Goal: Task Accomplishment & Management: Complete application form

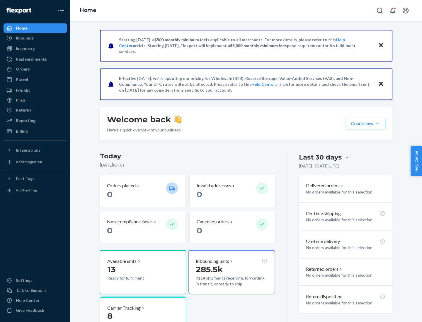
click at [378, 124] on button "Create new Create new inbound Create new order Create new product" at bounding box center [366, 124] width 40 height 12
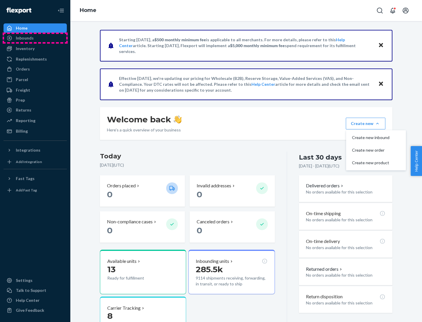
click at [35, 38] on div "Inbounds" at bounding box center [35, 38] width 62 height 8
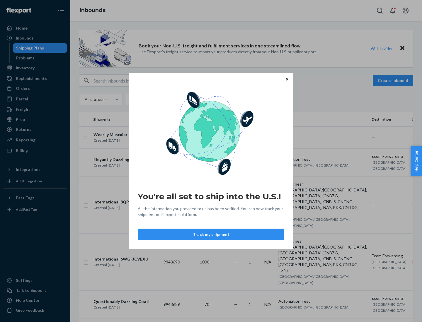
click at [211, 235] on button "Track my shipment" at bounding box center [211, 235] width 147 height 12
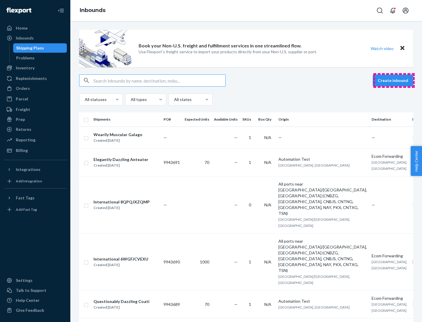
click at [394, 81] on button "Create inbound" at bounding box center [393, 81] width 40 height 12
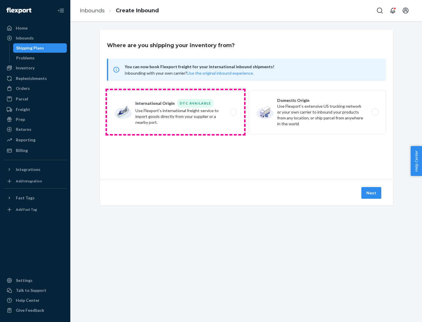
click at [176, 112] on label "International Origin DTC Available Use Flexport's international freight service…" at bounding box center [175, 112] width 137 height 44
click at [233, 112] on input "International Origin DTC Available Use Flexport's international freight service…" at bounding box center [235, 113] width 4 height 4
radio input "true"
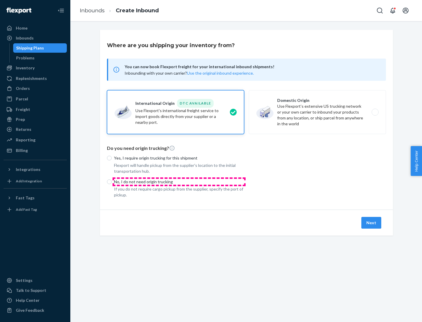
click at [179, 182] on p "No, I do not need origin trucking" at bounding box center [179, 182] width 130 height 6
click at [112, 182] on input "No, I do not need origin trucking" at bounding box center [109, 182] width 5 height 5
radio input "true"
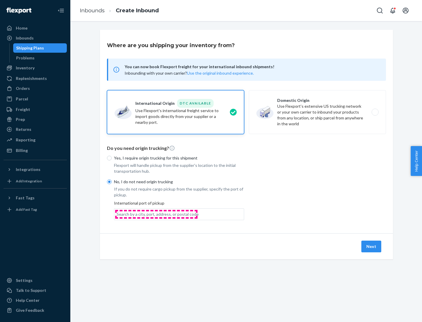
click at [156, 214] on div "Search by a city, port, address, or postal code" at bounding box center [158, 215] width 82 height 6
click at [117, 214] on input "Search by a city, port, address, or postal code" at bounding box center [117, 215] width 1 height 6
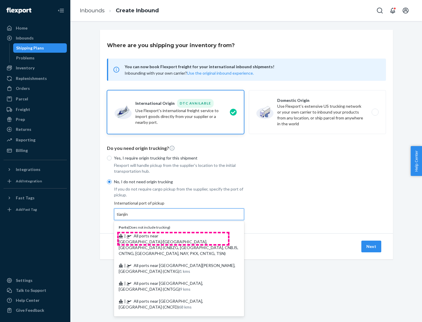
click at [173, 236] on span "| All ports near [GEOGRAPHIC_DATA]/[GEOGRAPHIC_DATA], [GEOGRAPHIC_DATA] (CNBZG,…" at bounding box center [179, 245] width 120 height 23
click at [129, 218] on input "tianjin" at bounding box center [123, 215] width 12 height 6
type input "All ports near [GEOGRAPHIC_DATA]/[GEOGRAPHIC_DATA], [GEOGRAPHIC_DATA] (CNBZG, […"
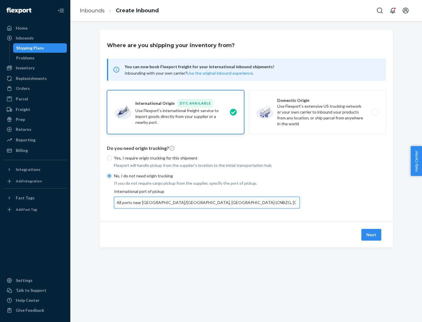
click at [372, 235] on button "Next" at bounding box center [371, 235] width 20 height 12
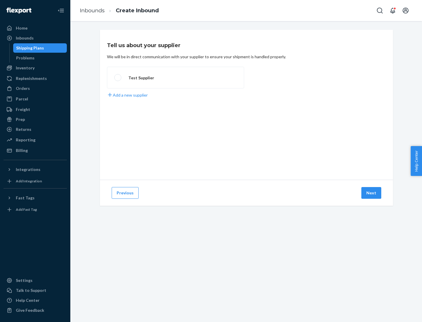
click at [176, 78] on label "Test Supplier" at bounding box center [175, 78] width 137 height 22
click at [118, 78] on input "Test Supplier" at bounding box center [116, 78] width 4 height 4
radio input "true"
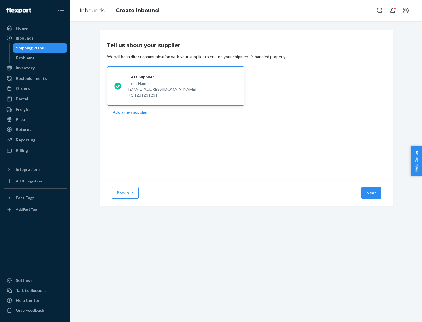
click at [372, 193] on button "Next" at bounding box center [371, 193] width 20 height 12
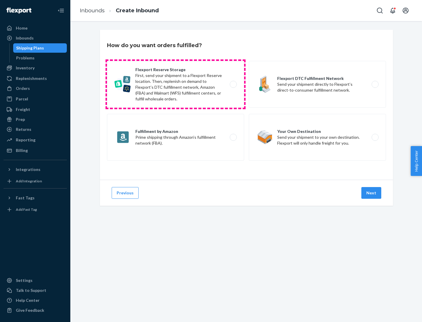
click at [176, 84] on label "Flexport Reserve Storage First, send your shipment to a Flexport Reserve locati…" at bounding box center [175, 84] width 137 height 47
click at [233, 84] on input "Flexport Reserve Storage First, send your shipment to a Flexport Reserve locati…" at bounding box center [235, 85] width 4 height 4
radio input "true"
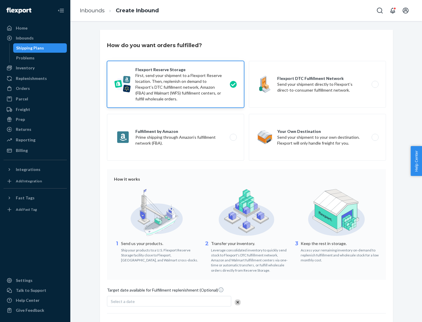
scroll to position [48, 0]
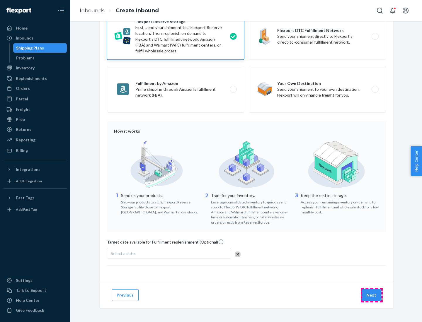
click at [372, 295] on button "Next" at bounding box center [371, 296] width 20 height 12
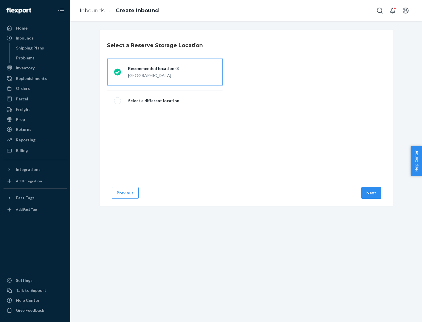
click at [165, 72] on div "[GEOGRAPHIC_DATA]" at bounding box center [153, 75] width 51 height 7
click at [118, 72] on input "Recommended location [GEOGRAPHIC_DATA]" at bounding box center [116, 72] width 4 height 4
click at [372, 193] on button "Next" at bounding box center [371, 193] width 20 height 12
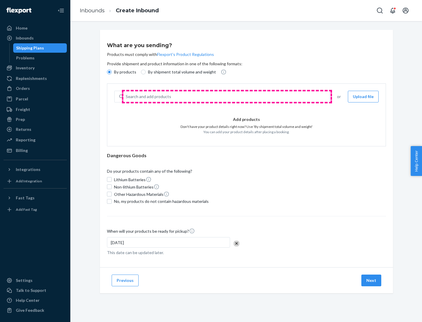
click at [227, 97] on div "Search and add products" at bounding box center [226, 96] width 206 height 11
click at [126, 97] on input "Search and add products" at bounding box center [126, 97] width 1 height 6
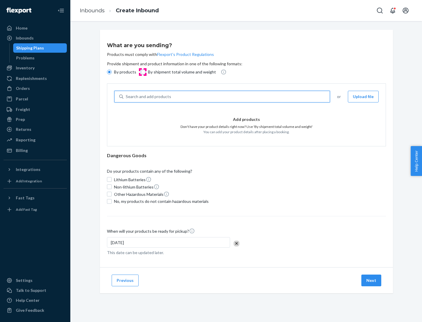
click at [142, 72] on input "By shipment total volume and weight" at bounding box center [143, 72] width 5 height 5
radio input "true"
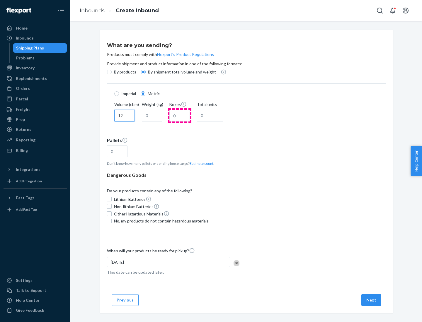
type input "12"
type input "22"
type input "222"
type input "121"
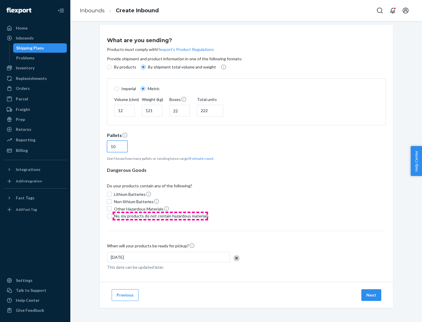
type input "10"
click at [160, 216] on span "No, my products do not contain hazardous materials" at bounding box center [161, 216] width 95 height 6
click at [112, 216] on input "No, my products do not contain hazardous materials" at bounding box center [109, 216] width 5 height 5
checkbox input "true"
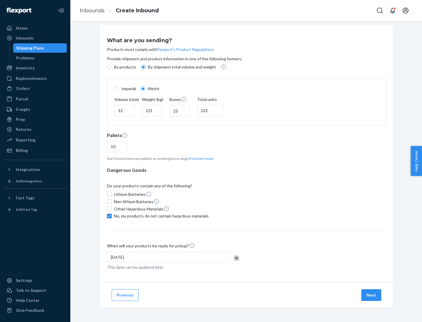
click at [372, 295] on button "Next" at bounding box center [371, 296] width 20 height 12
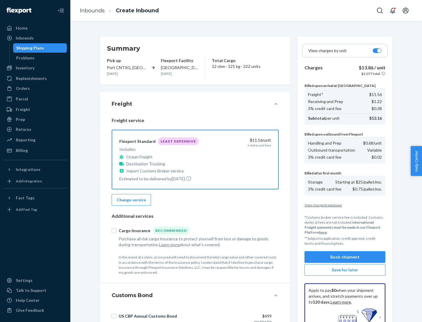
scroll to position [86, 0]
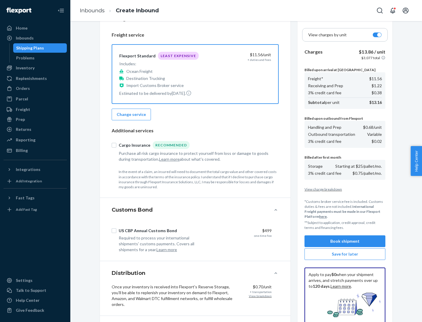
click at [345, 242] on button "Book shipment" at bounding box center [345, 242] width 81 height 12
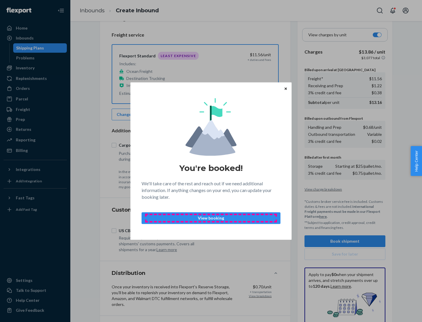
click at [211, 218] on p "View booking" at bounding box center [211, 218] width 129 height 6
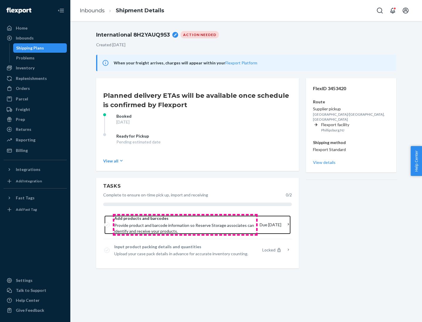
click at [185, 225] on span "Provide product and barcode information so Reserve Storage associates can ident…" at bounding box center [184, 229] width 141 height 12
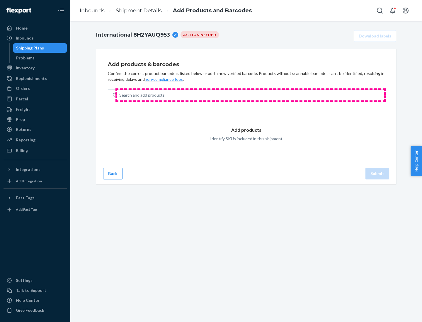
click at [251, 95] on div "Search and add products" at bounding box center [250, 95] width 267 height 11
click at [120, 95] on input "Search and add products" at bounding box center [119, 95] width 1 height 6
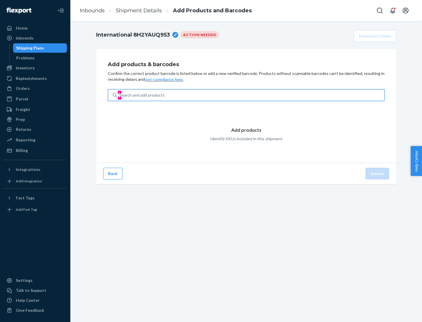
type input "test"
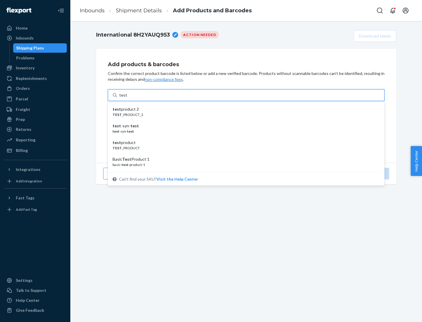
scroll to position [22, 0]
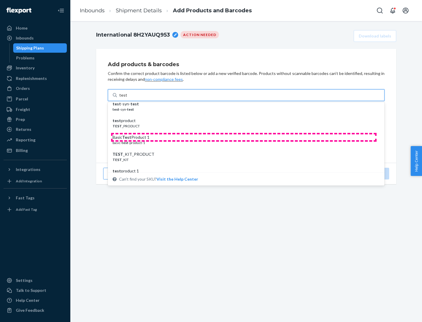
click at [244, 137] on div "Basic Test Product 1" at bounding box center [244, 138] width 263 height 6
click at [127, 98] on input "test" at bounding box center [123, 95] width 8 height 6
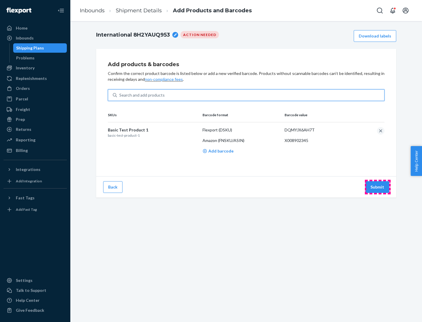
click at [378, 187] on button "Submit" at bounding box center [378, 187] width 24 height 12
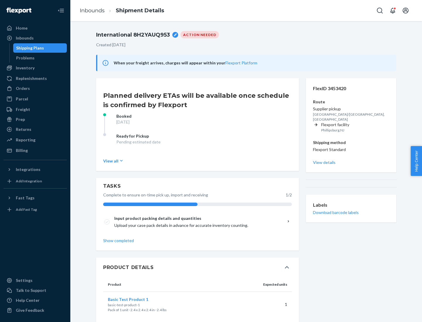
scroll to position [10, 0]
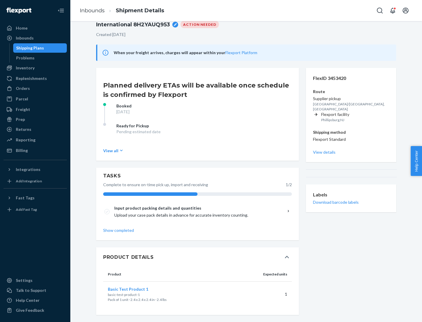
click at [137, 289] on span "Basic Test Product 1" at bounding box center [128, 289] width 40 height 5
